Goal: Download file/media

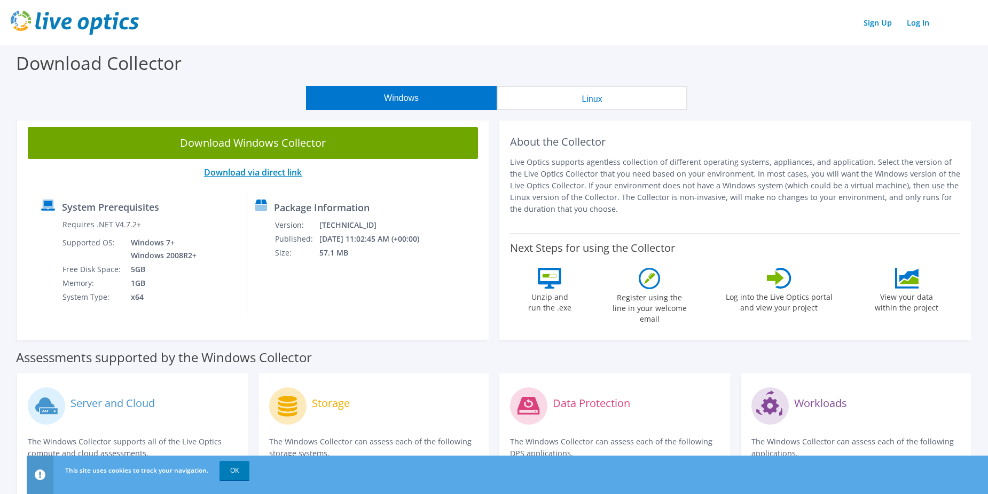
click at [240, 168] on link "Download via direct link" at bounding box center [253, 173] width 98 height 12
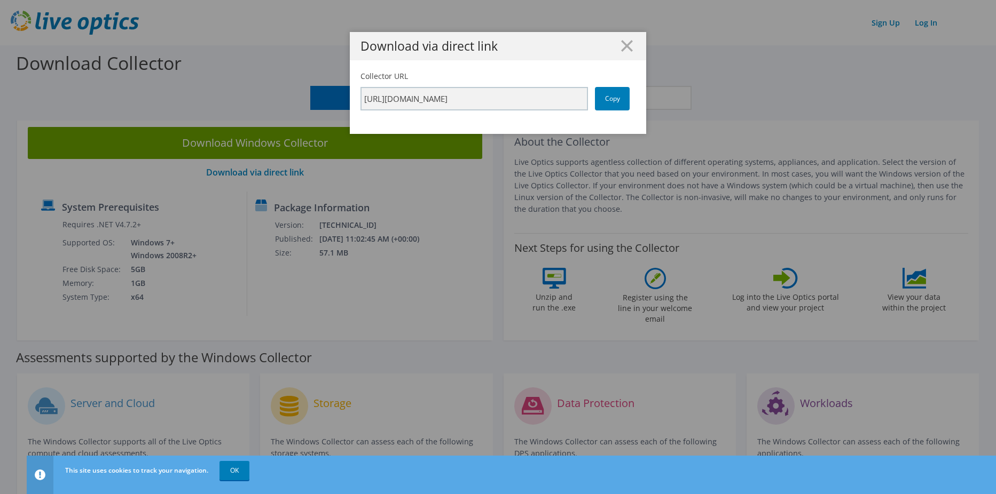
click at [627, 36] on div "Download via direct link" at bounding box center [498, 46] width 296 height 28
click at [623, 42] on icon at bounding box center [627, 46] width 12 height 12
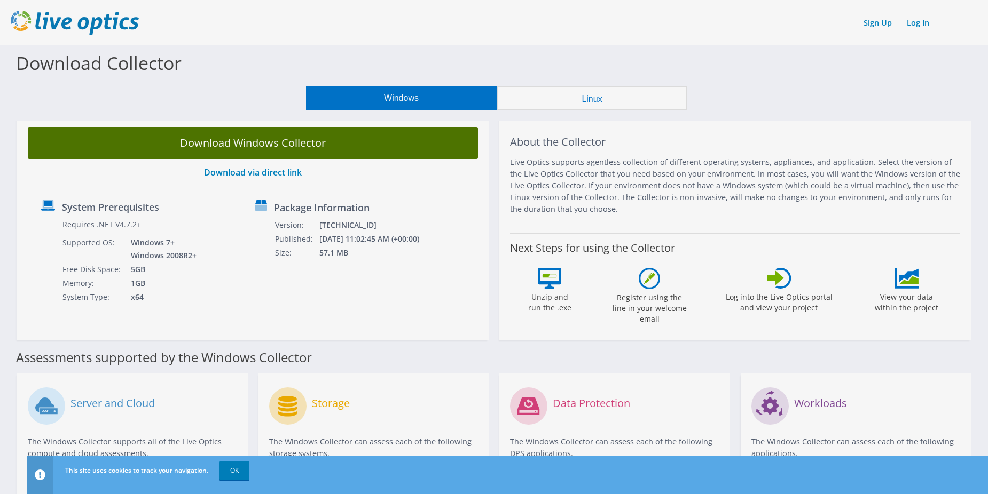
click at [280, 138] on body "Sign Up Log In This site uses cookies to track your navigation. OK Download Col…" at bounding box center [494, 247] width 988 height 494
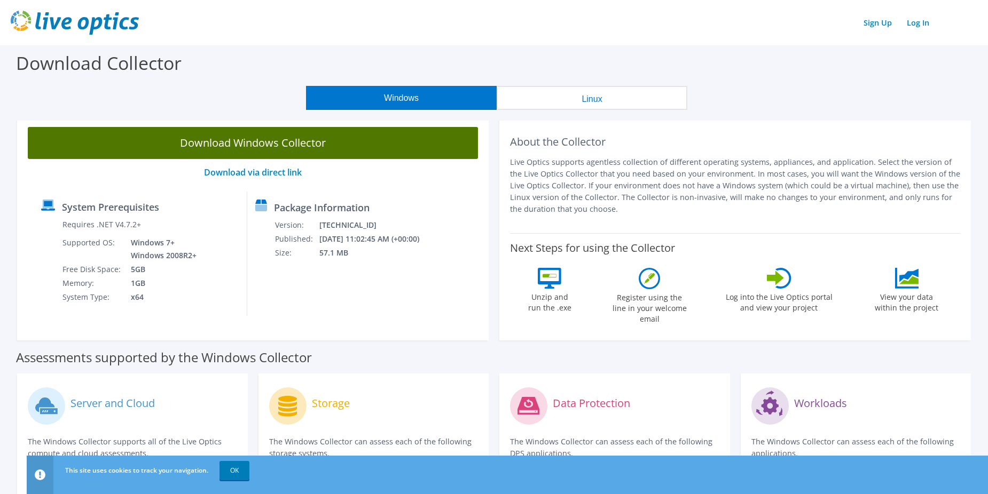
click at [272, 141] on link "Download Windows Collector" at bounding box center [253, 143] width 450 height 32
